Goal: Information Seeking & Learning: Learn about a topic

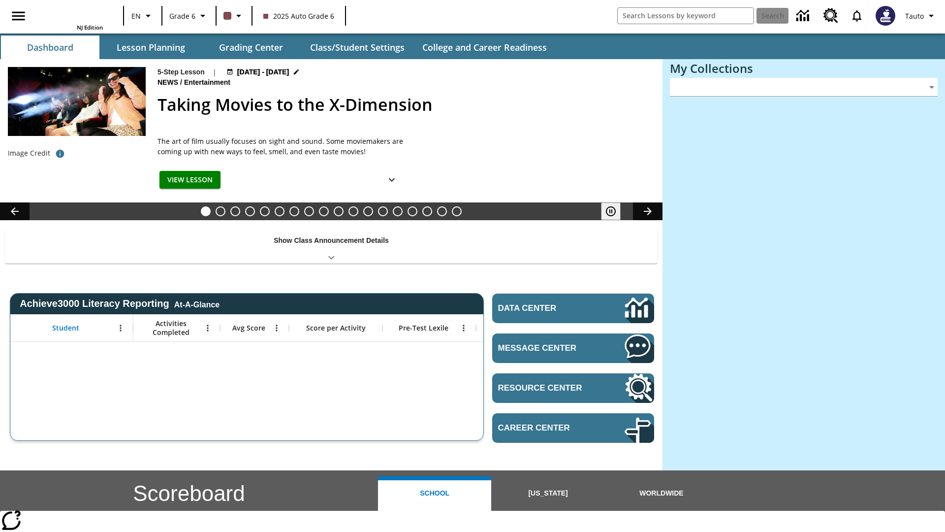
type input "-1"
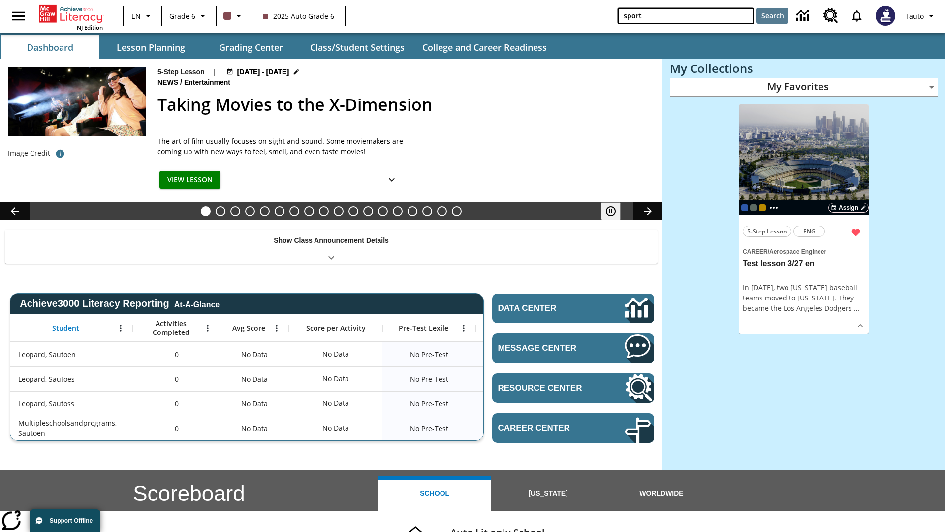
type input "sport"
click at [773, 16] on button "Search" at bounding box center [773, 16] width 32 height 16
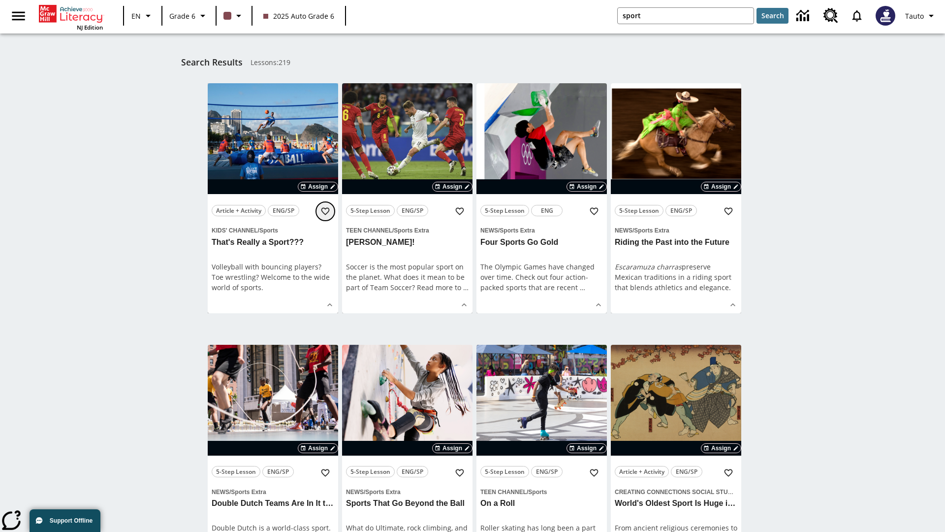
click at [325, 211] on icon "Add to Favorites" at bounding box center [326, 211] width 10 height 10
